Goal: Task Accomplishment & Management: Manage account settings

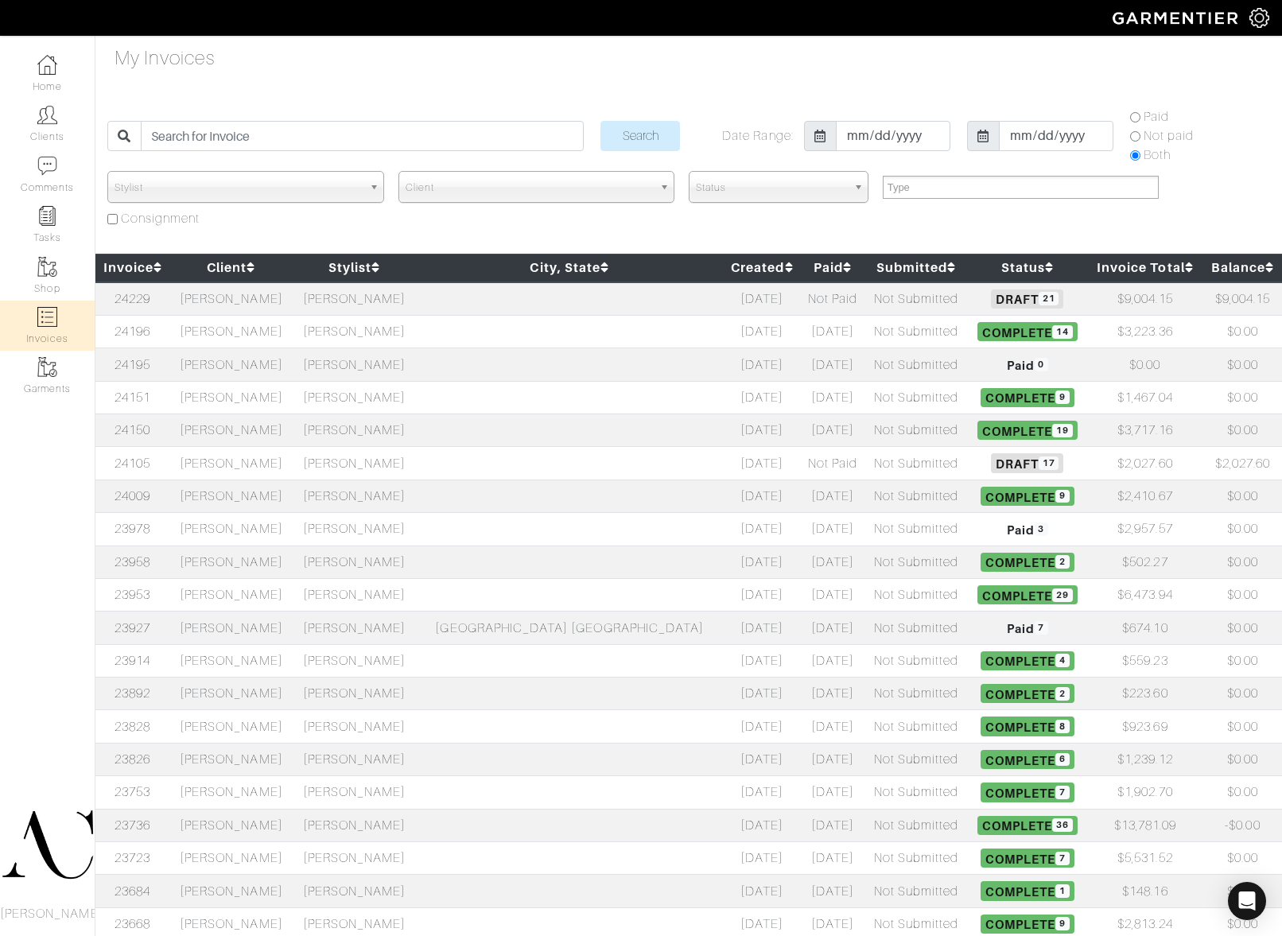
select select
click at [1018, 61] on div "My Invoices Search Date Range: 2018-01-10 2025-08-11 Paid Not paid Both Stylist…" at bounding box center [641, 596] width 1282 height 1104
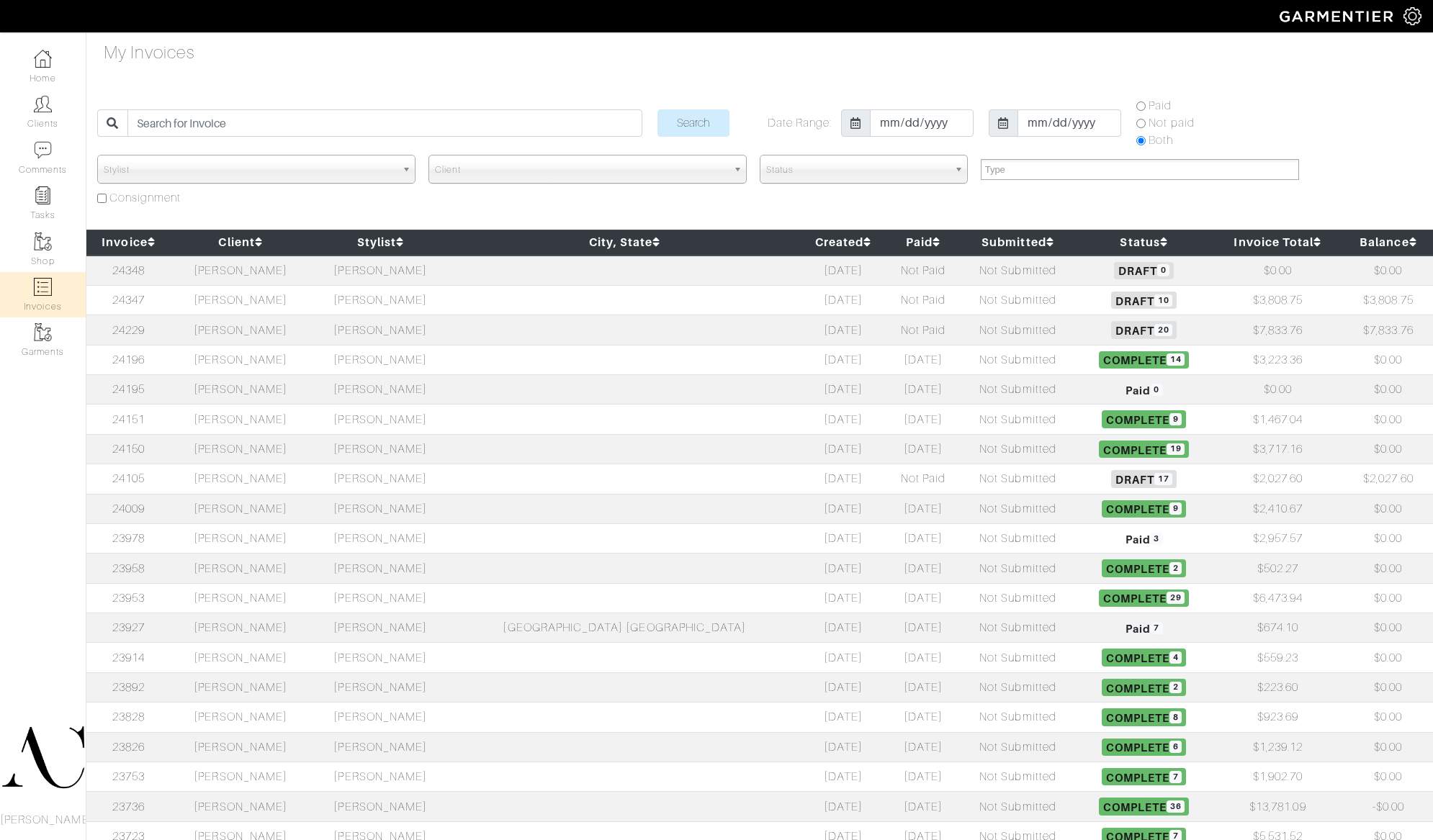
select select
click at [298, 332] on td "[PERSON_NAME]" at bounding box center [240, 329] width 139 height 30
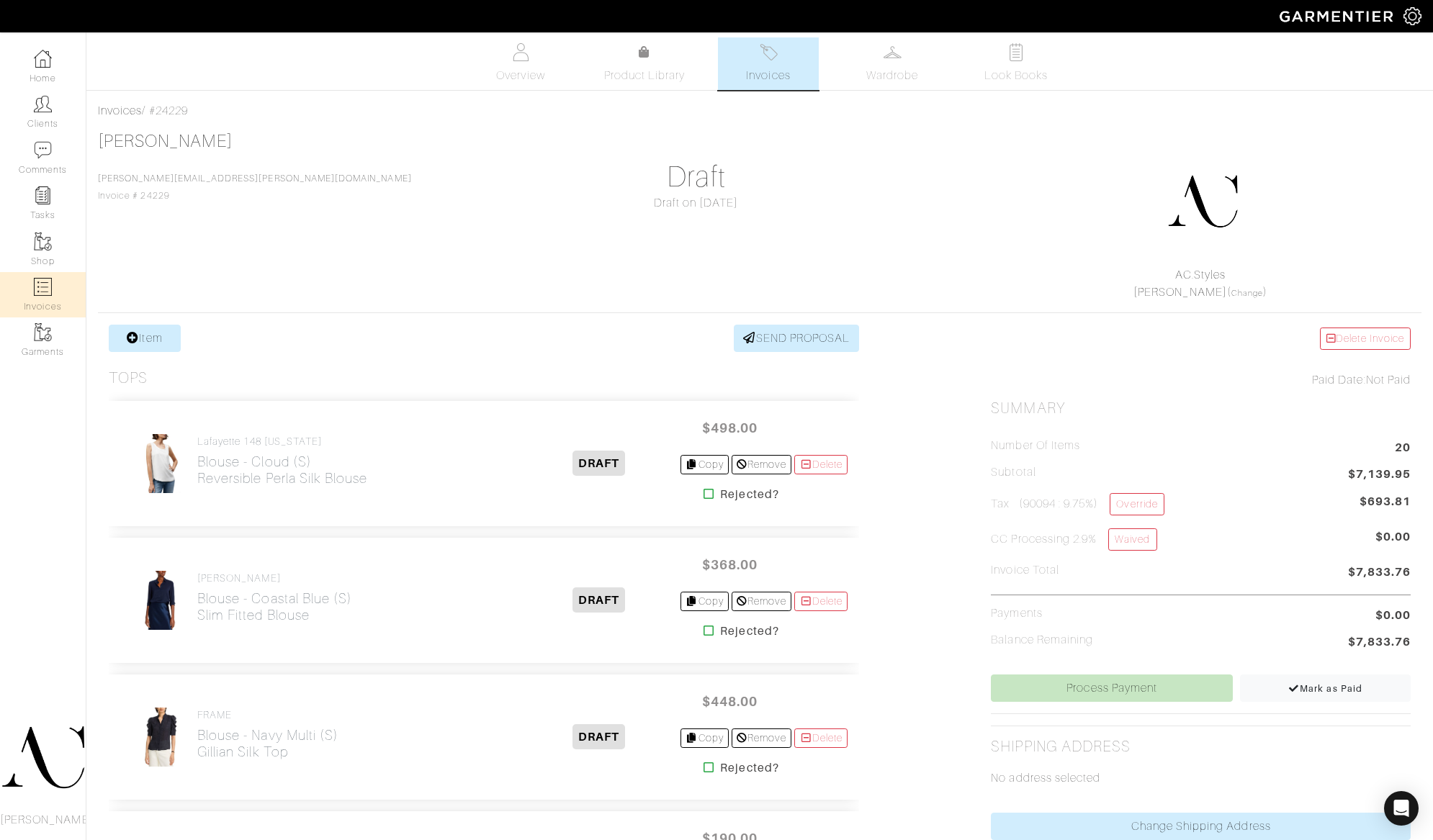
scroll to position [3, 0]
click at [56, 292] on link "Invoices" at bounding box center [43, 295] width 86 height 45
select select
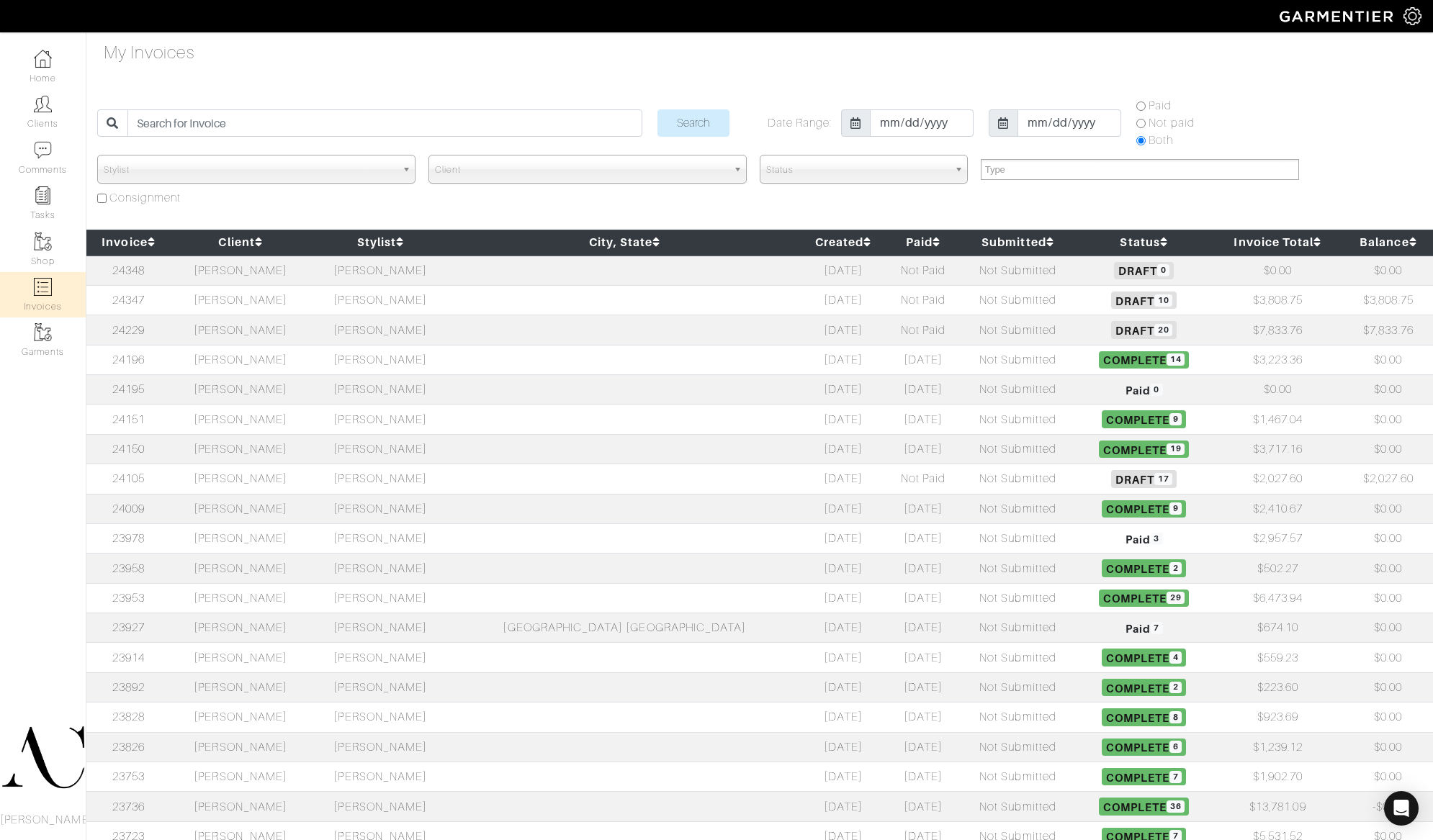
click at [282, 293] on td "[PERSON_NAME]" at bounding box center [240, 300] width 139 height 30
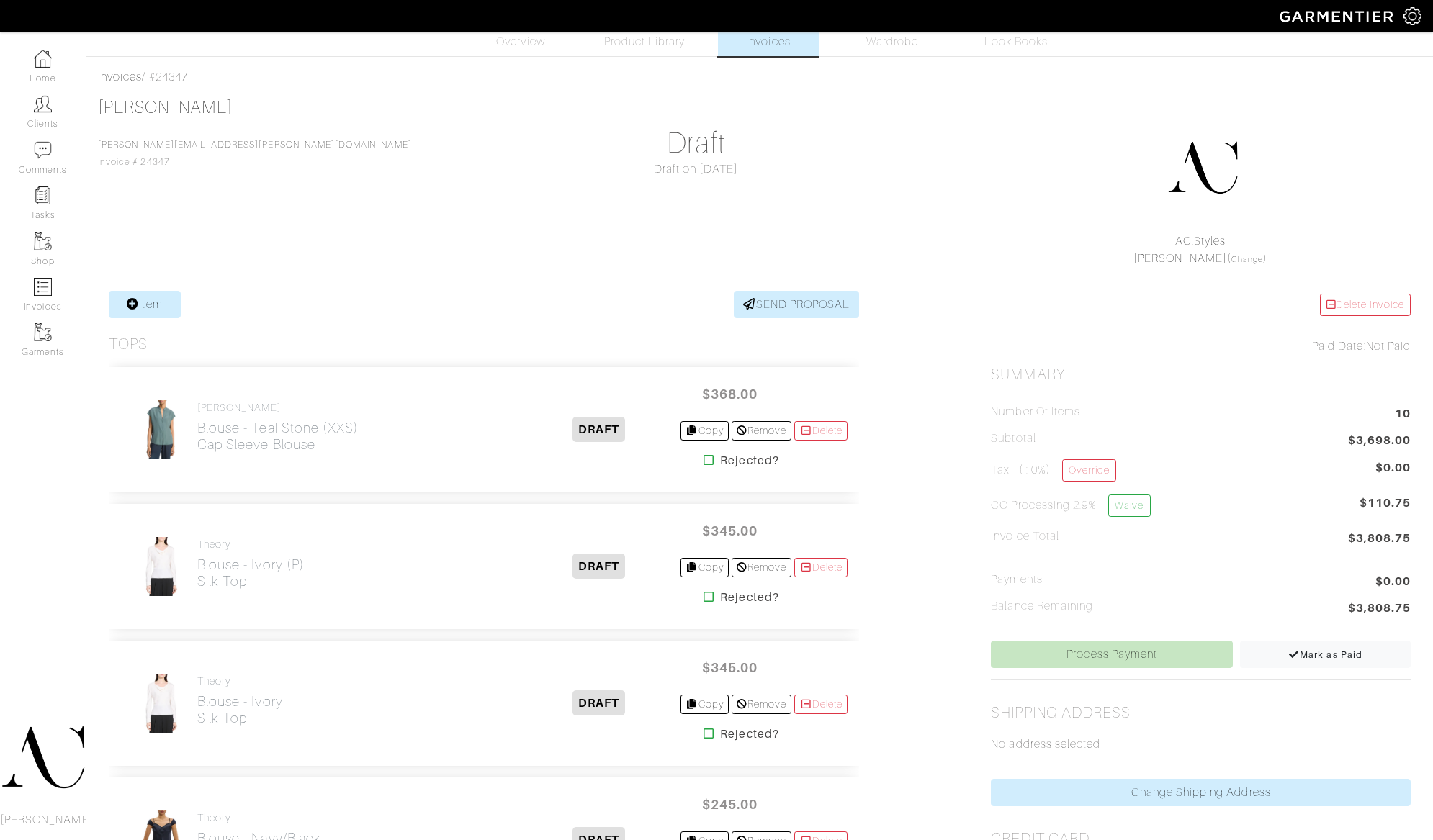
scroll to position [33, 0]
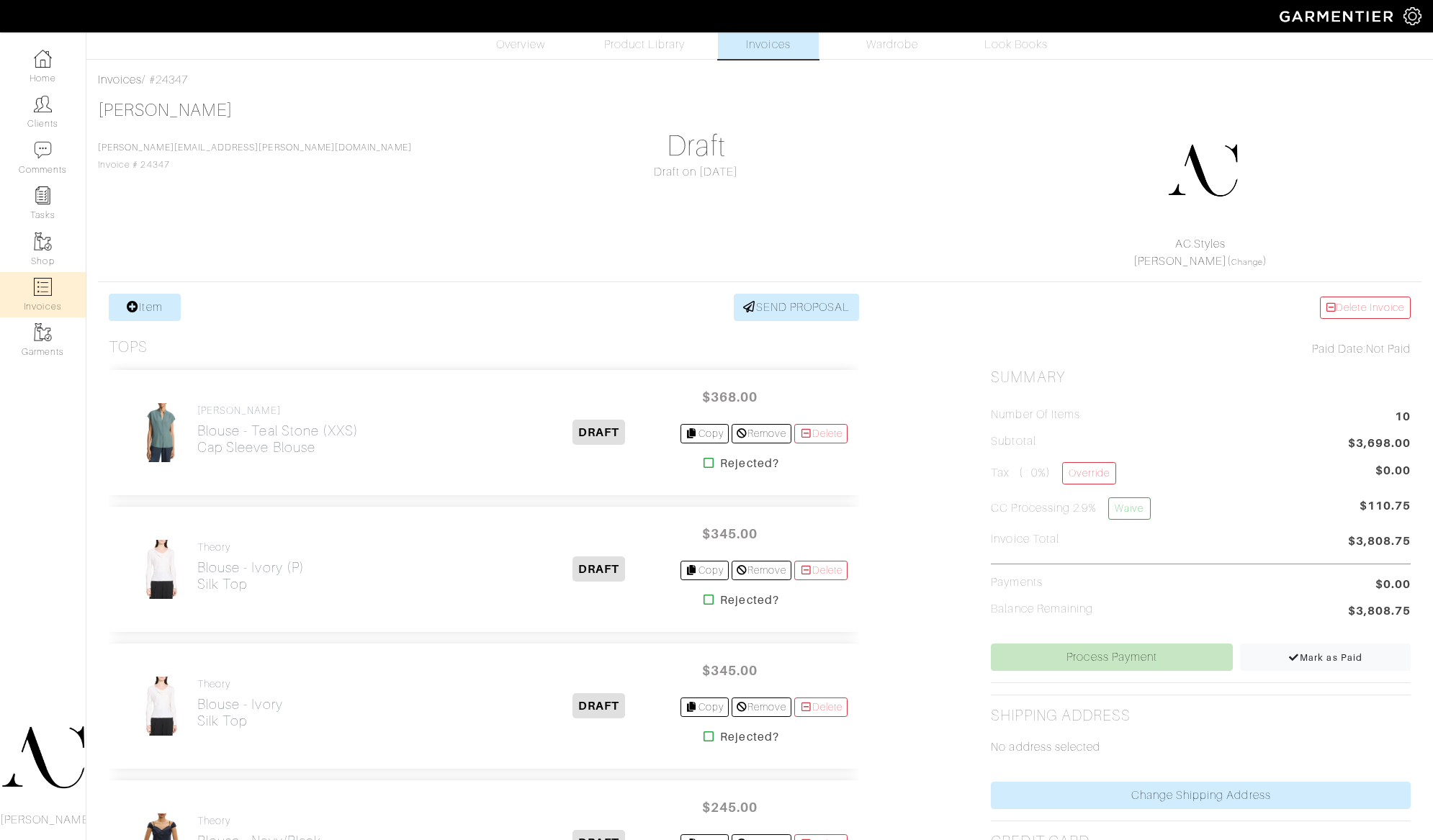
click at [37, 291] on img at bounding box center [43, 287] width 18 height 18
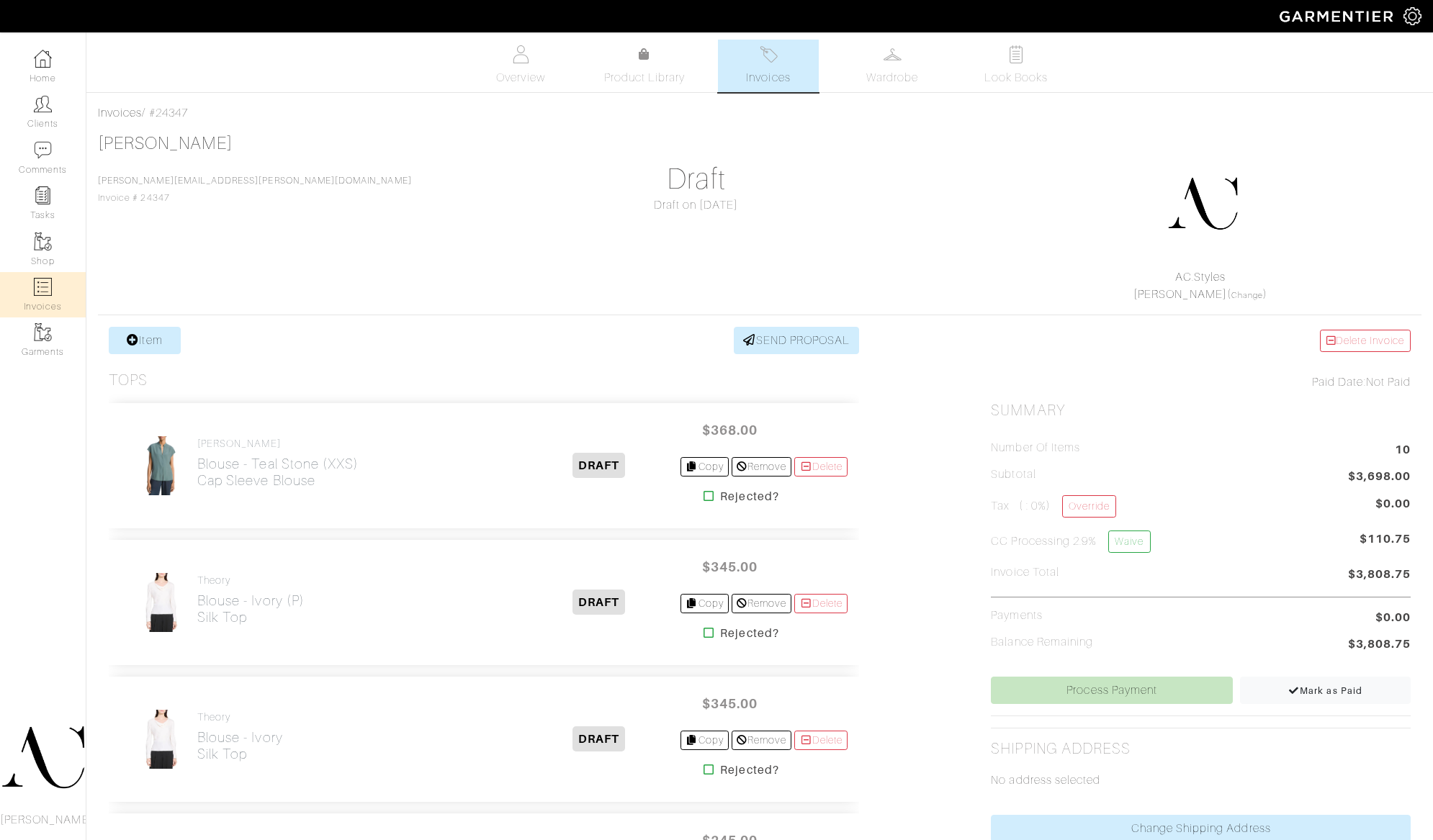
select select
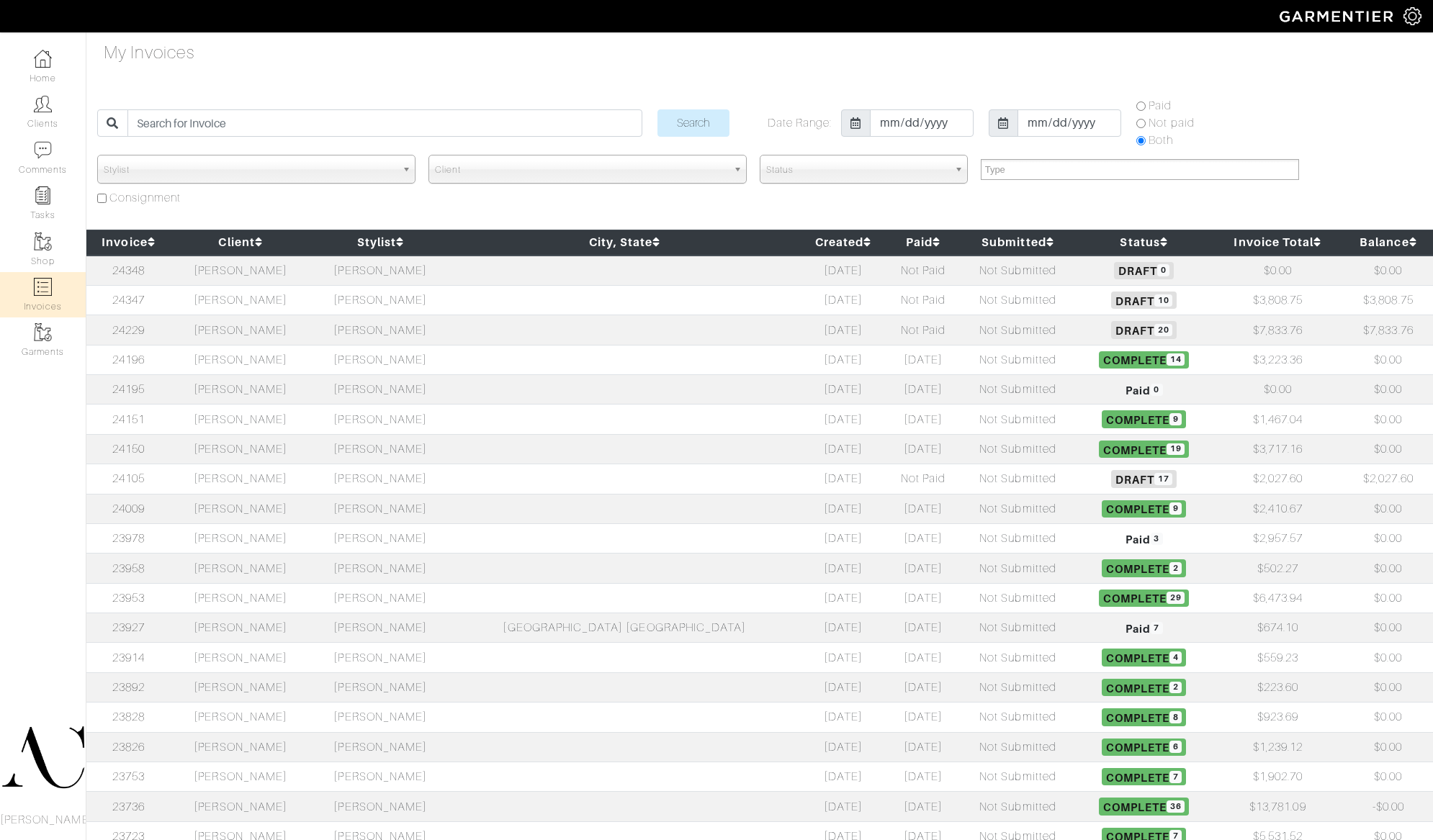
click at [293, 272] on td "Lisa Edwards" at bounding box center [240, 270] width 139 height 30
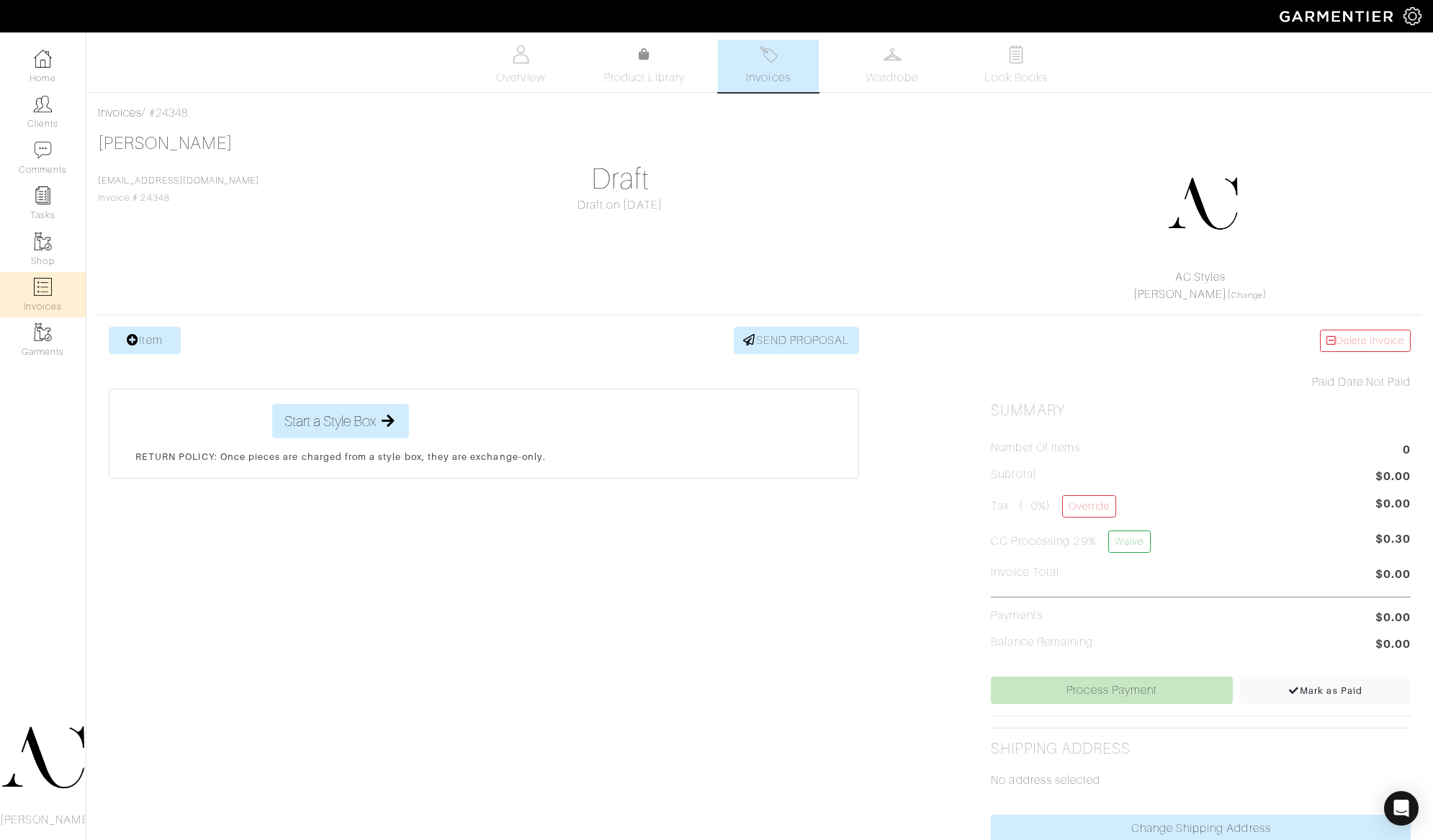
click at [43, 292] on img at bounding box center [43, 287] width 18 height 18
select select
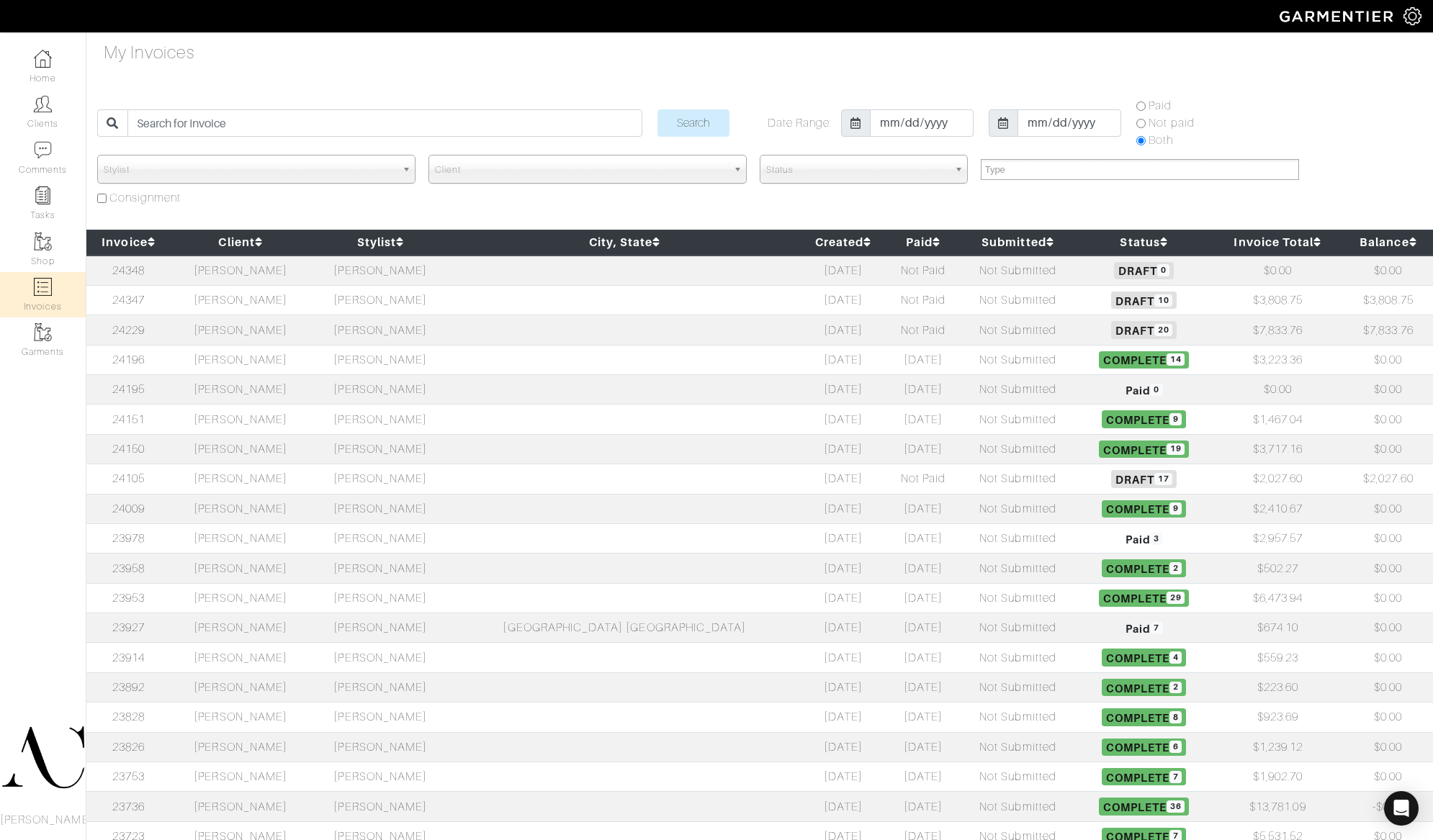
click at [798, 328] on td "[DATE]" at bounding box center [843, 329] width 89 height 30
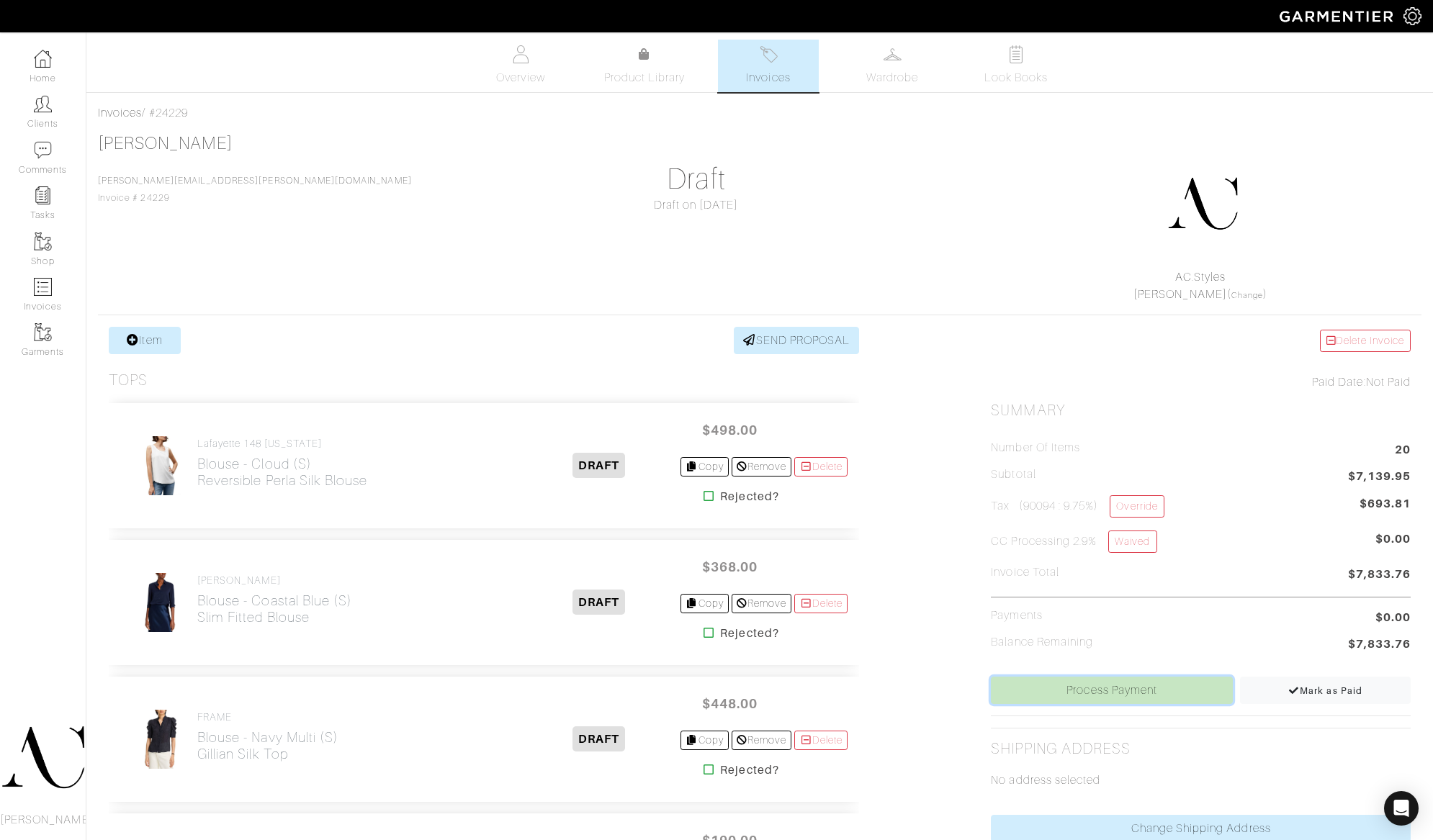
click at [1193, 693] on link "Process Payment" at bounding box center [1111, 691] width 242 height 27
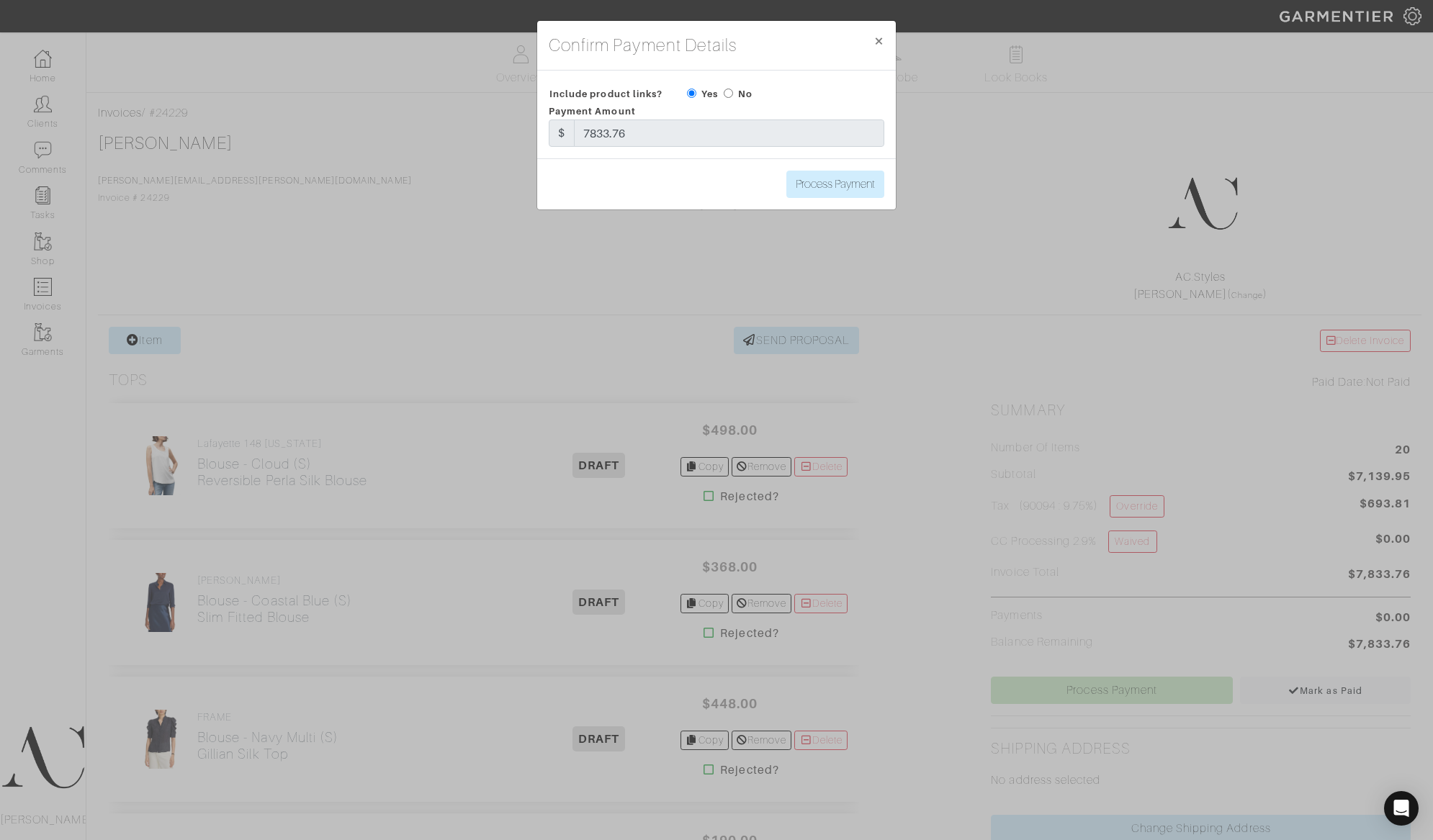
click at [731, 93] on input "radio" at bounding box center [728, 93] width 9 height 9
radio input "true"
click at [884, 39] on span "×" at bounding box center [879, 40] width 11 height 19
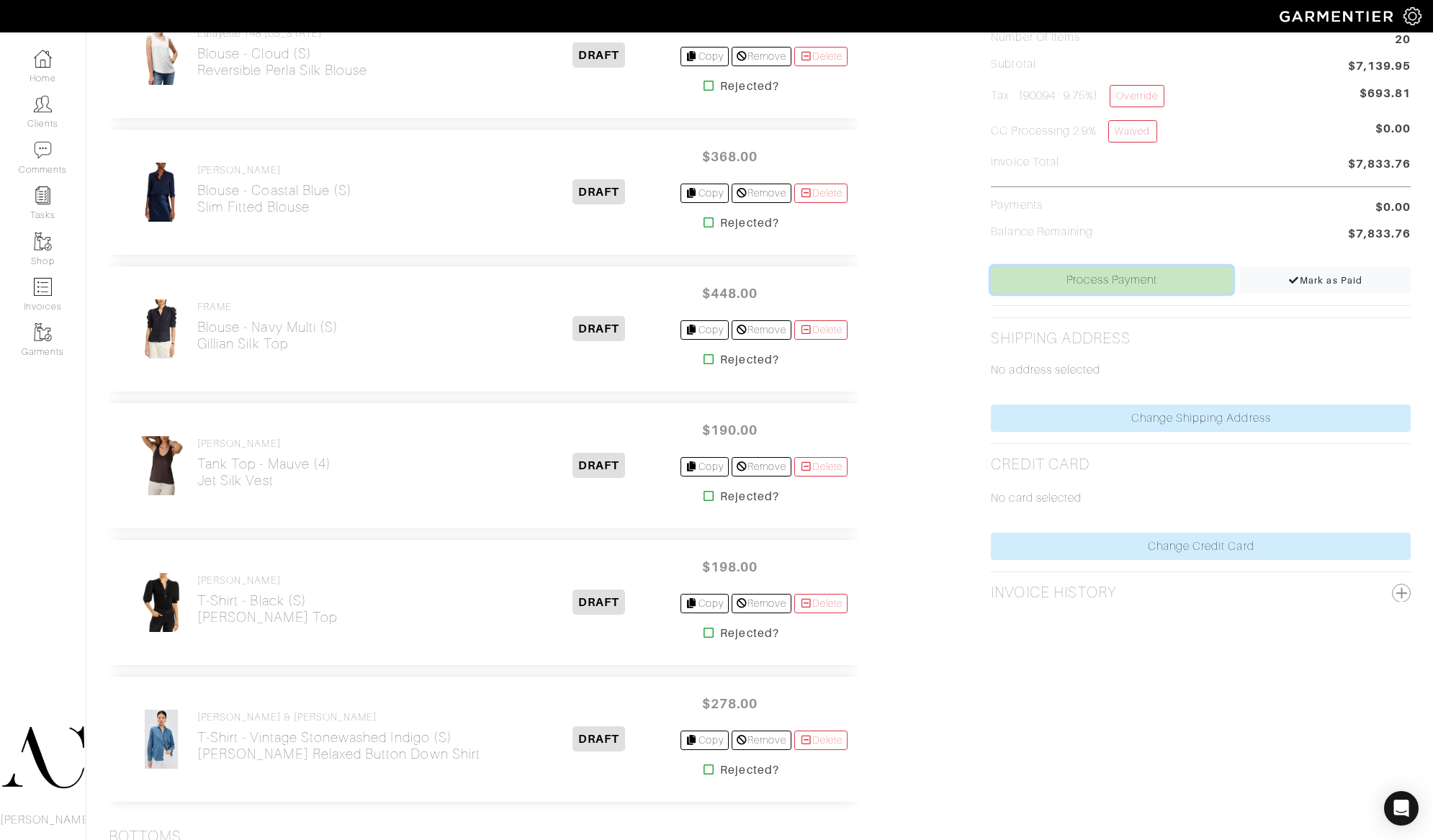
scroll to position [472, 0]
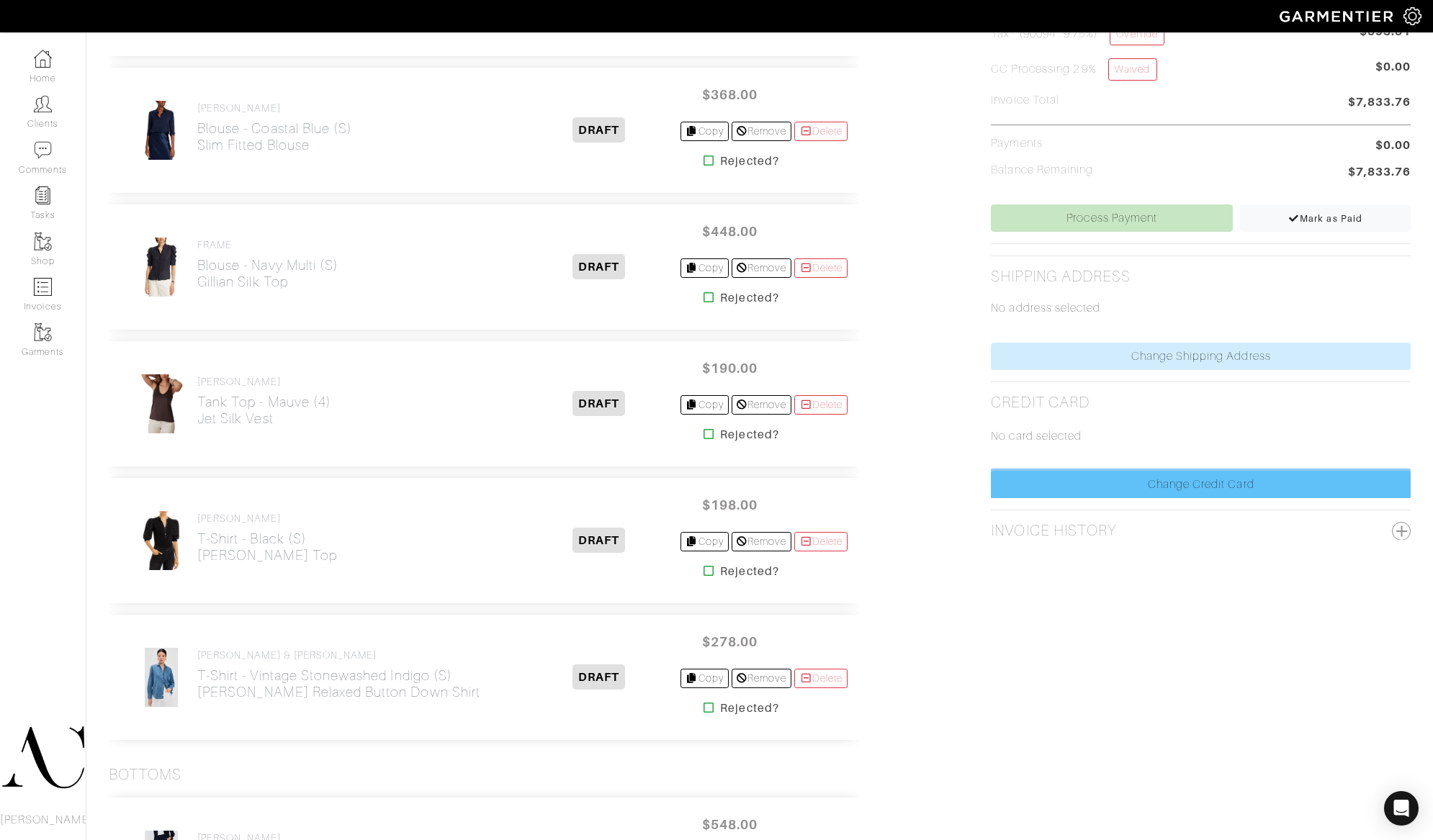
click at [1105, 491] on link "Change Credit Card" at bounding box center [1200, 484] width 420 height 27
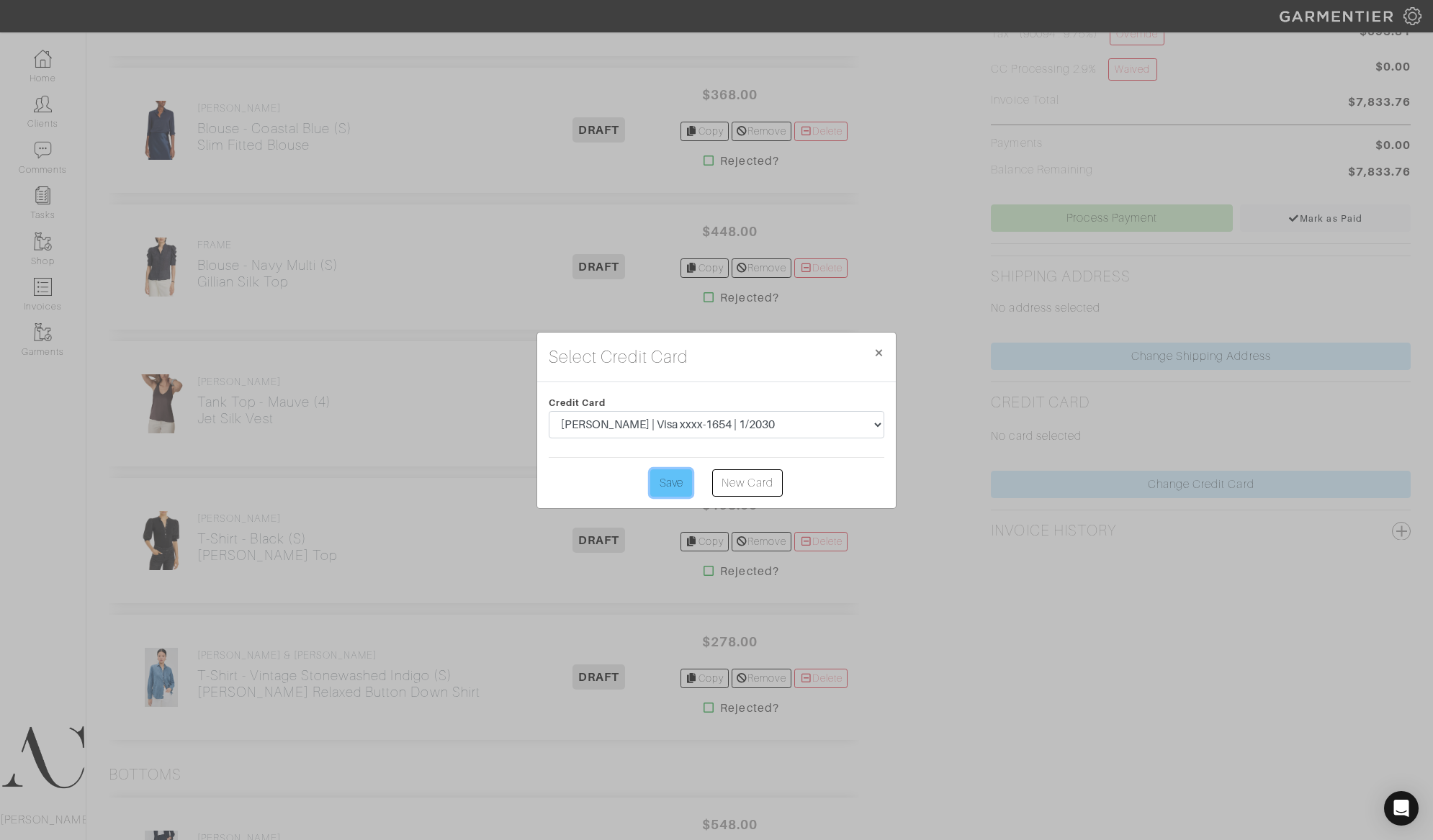
click at [667, 480] on input "Save" at bounding box center [671, 483] width 42 height 27
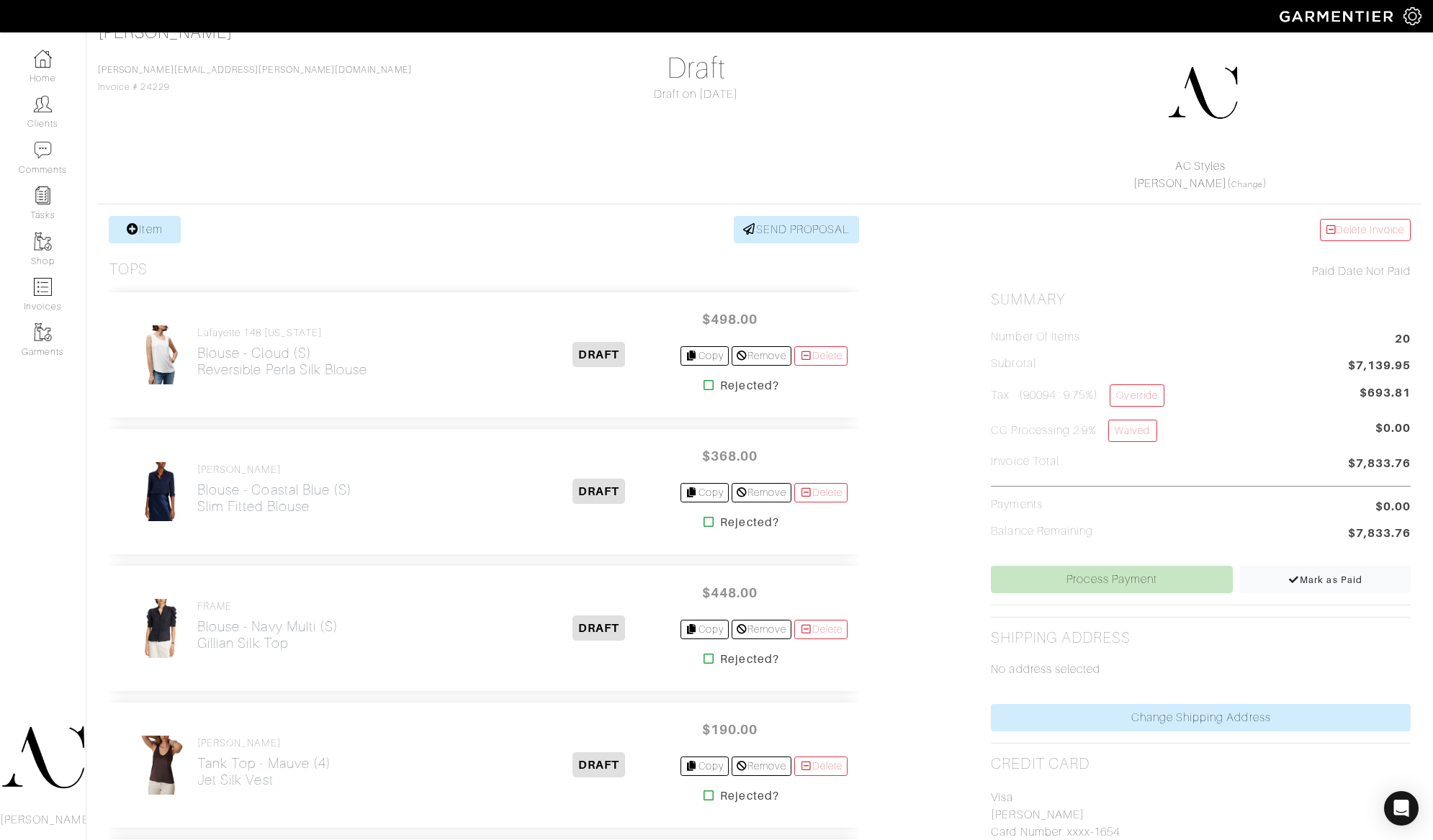
scroll to position [147, 0]
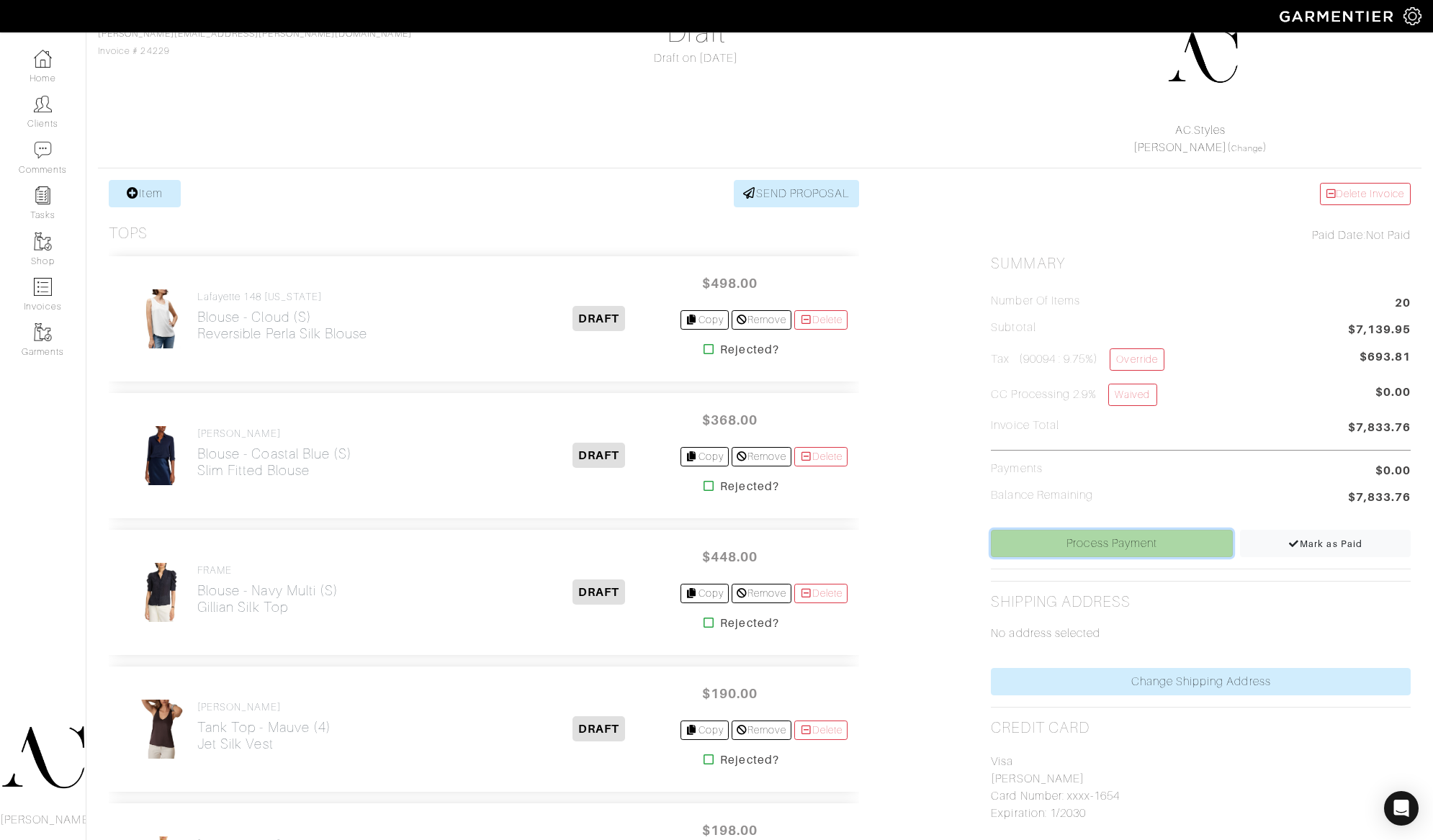
click at [1085, 544] on link "Process Payment" at bounding box center [1111, 543] width 242 height 27
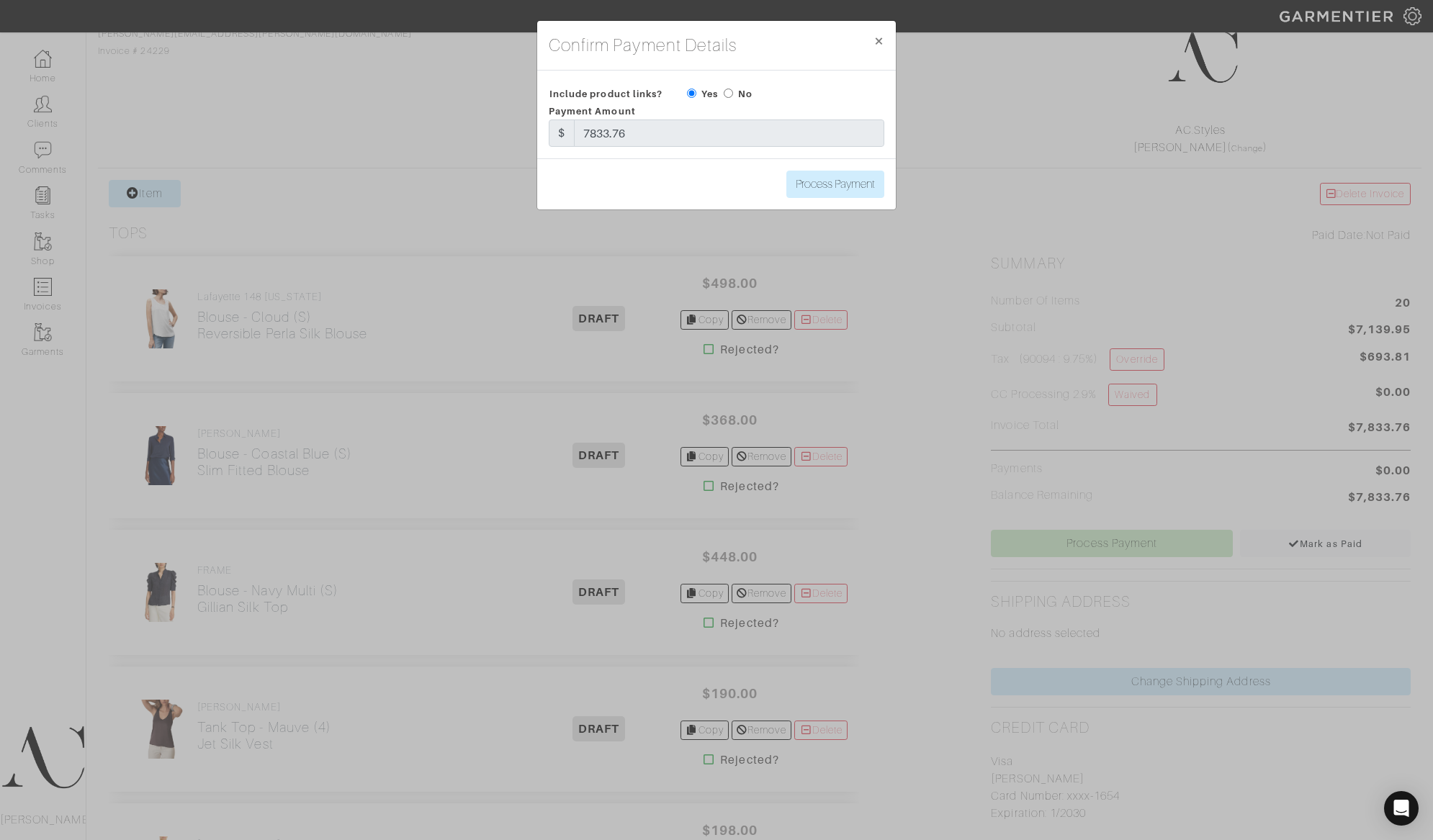
click at [730, 91] on input "radio" at bounding box center [728, 93] width 9 height 9
radio input "true"
click at [829, 184] on input "Process Payment" at bounding box center [835, 184] width 98 height 27
type input "Process Payment"
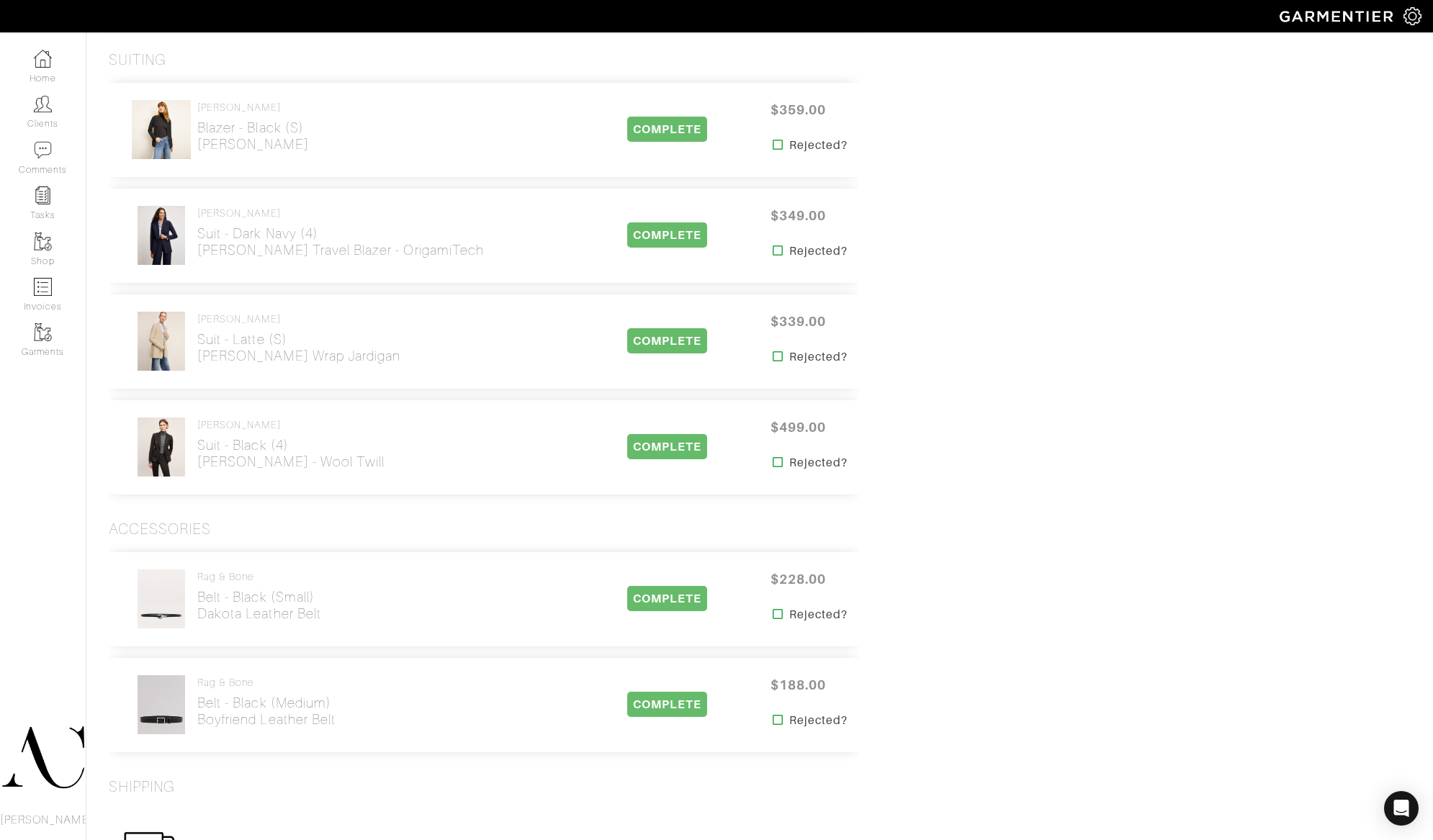
scroll to position [1804, 0]
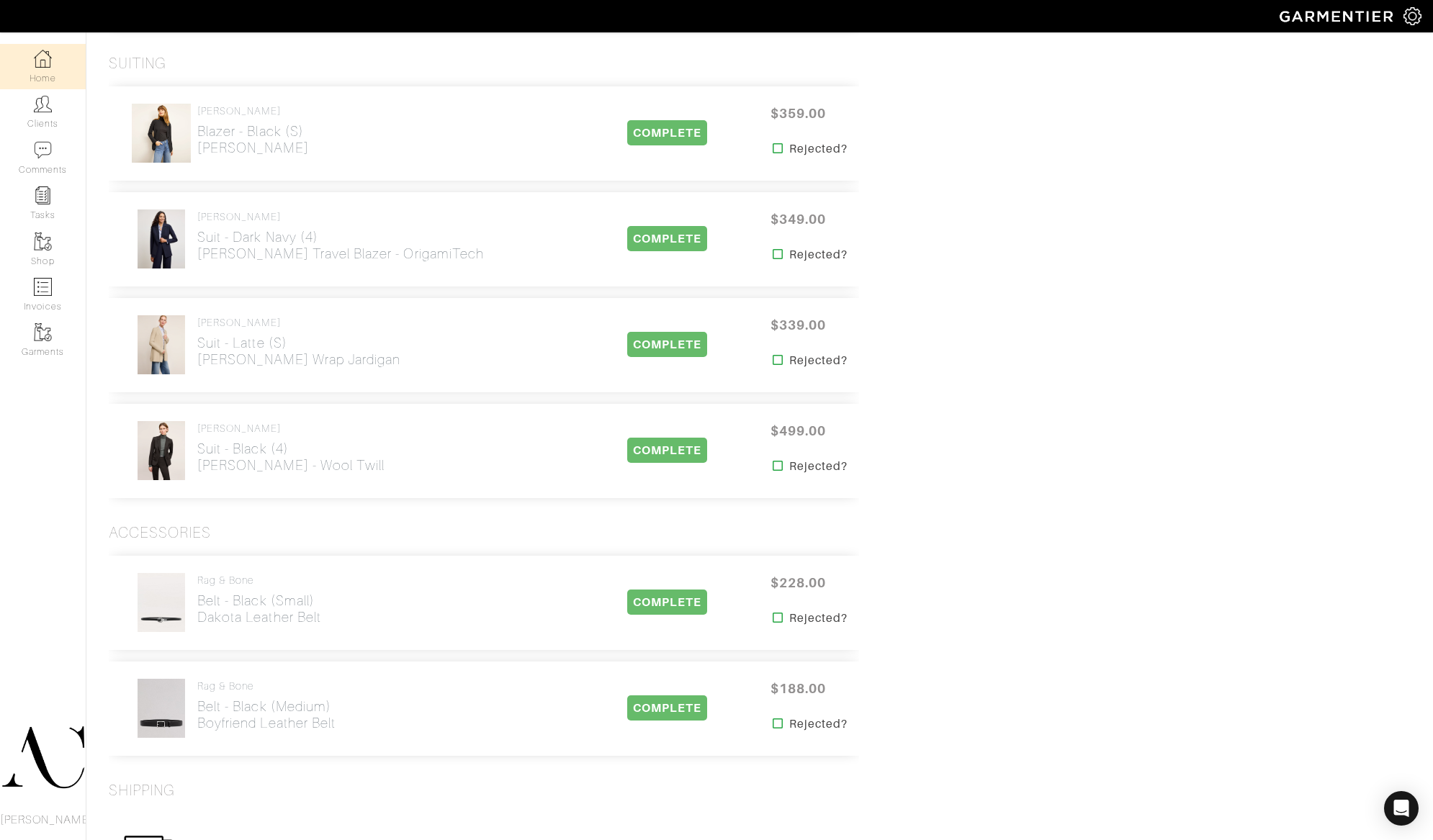
click at [50, 48] on link "Home" at bounding box center [43, 67] width 86 height 45
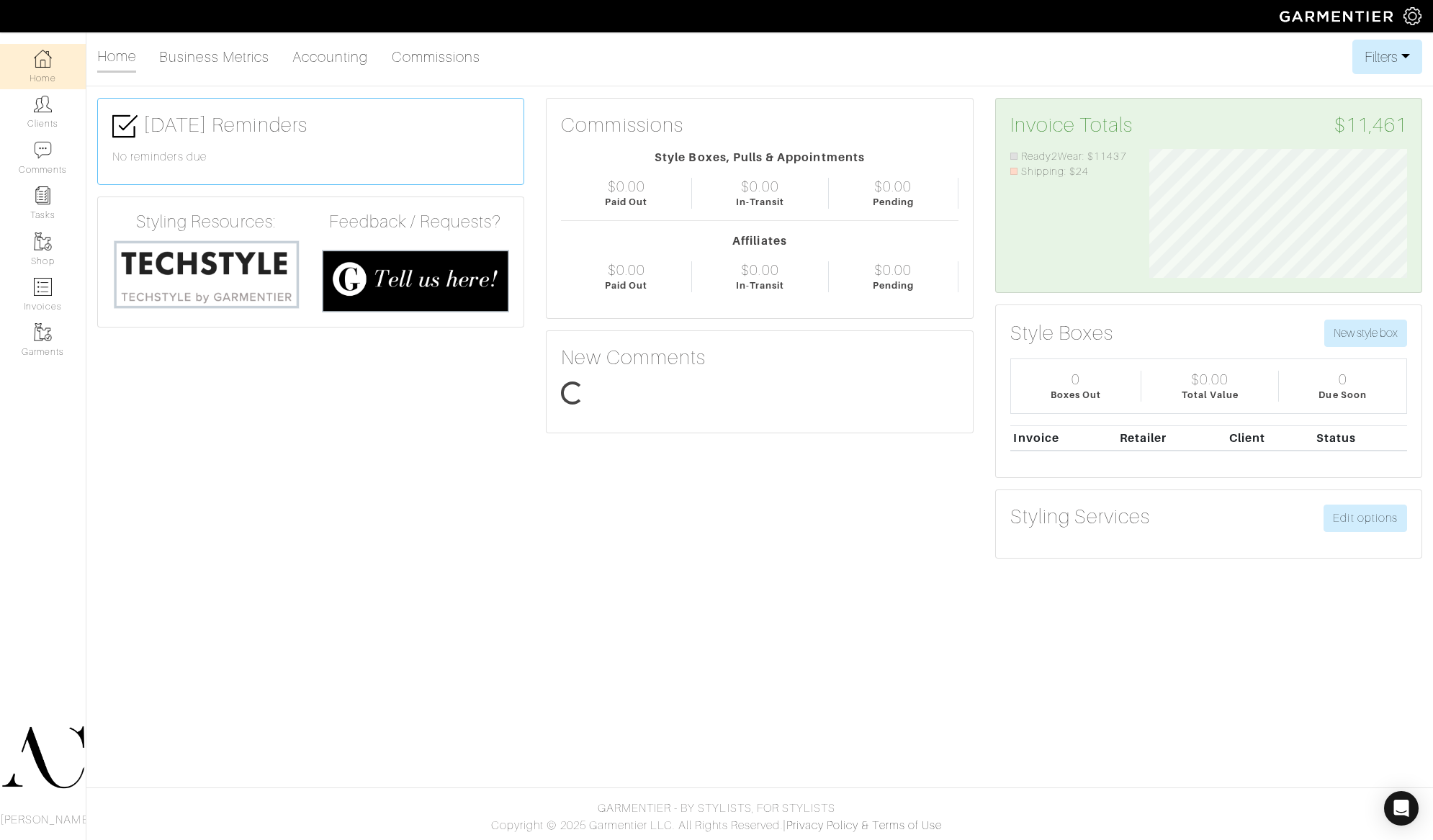
scroll to position [129, 279]
click at [320, 58] on link "Accounting" at bounding box center [330, 57] width 76 height 29
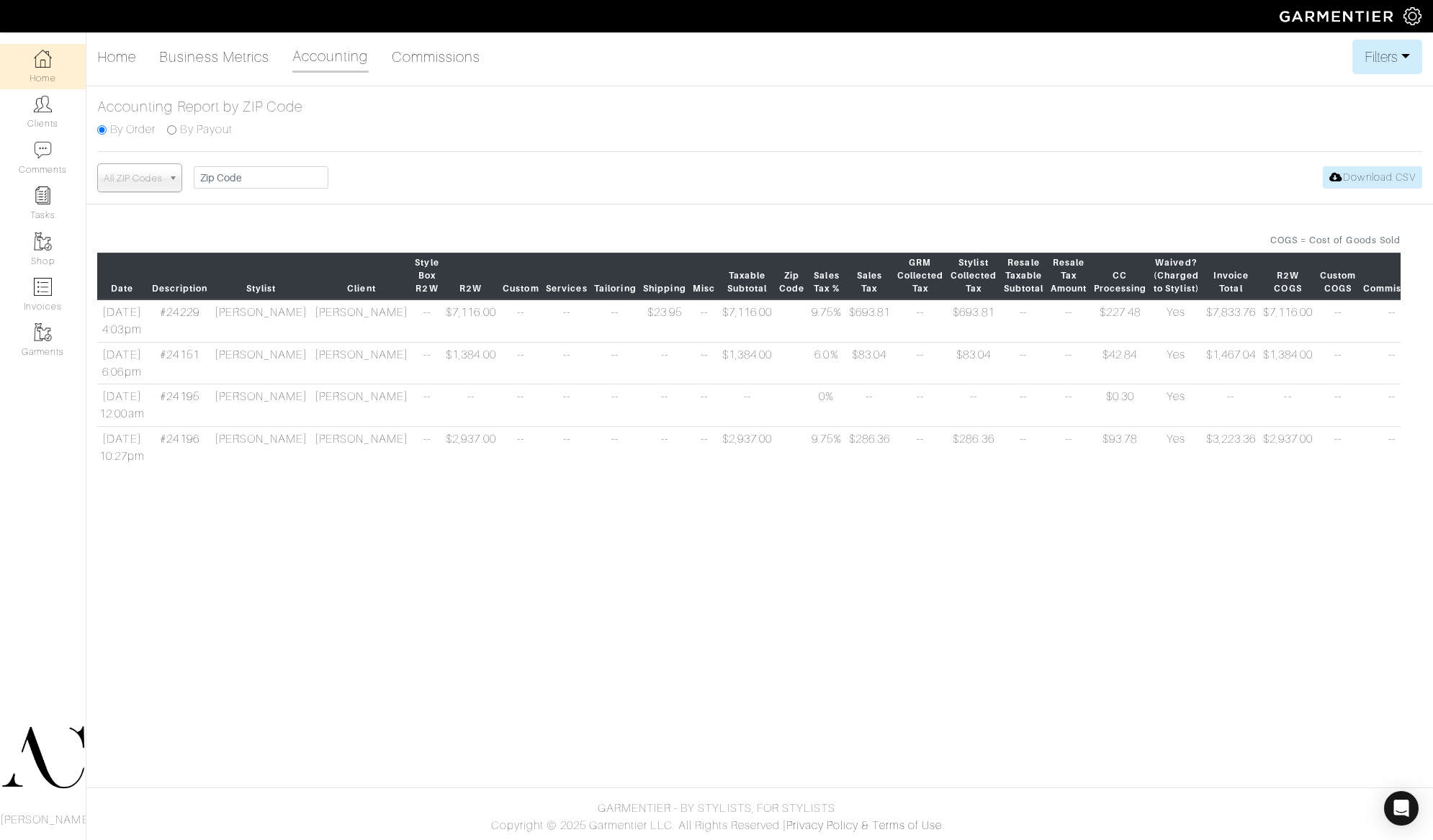
scroll to position [0, 118]
